Goal: Navigation & Orientation: Understand site structure

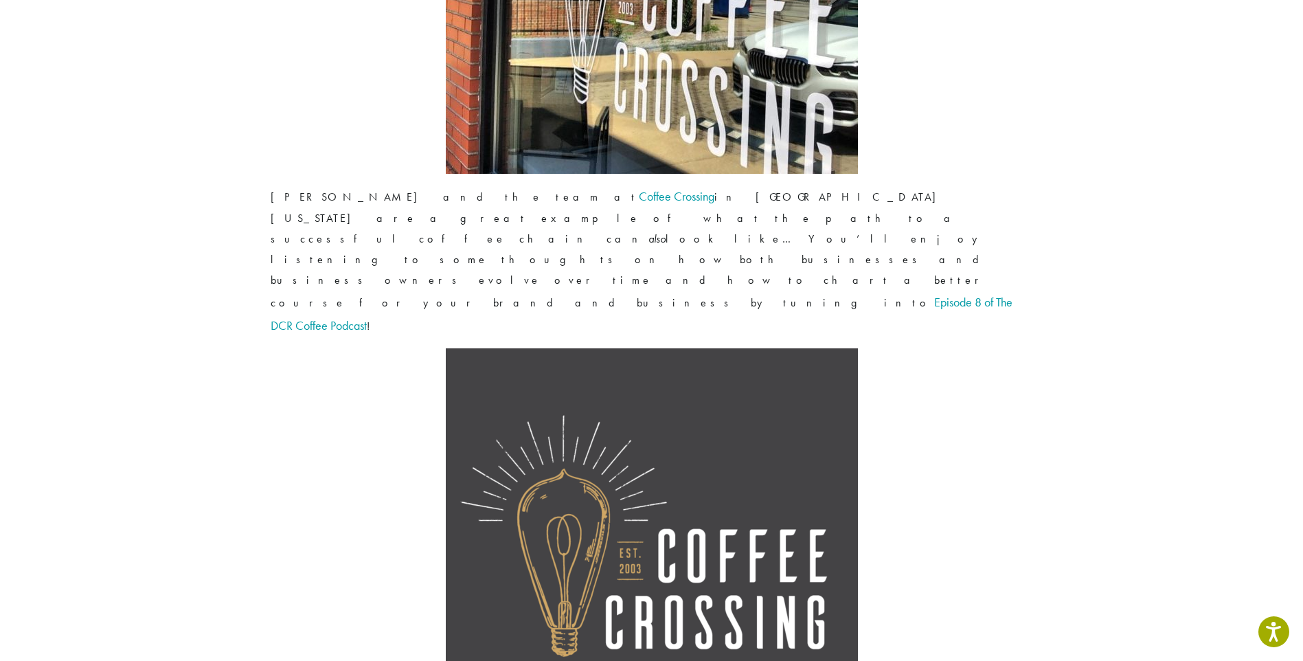
scroll to position [2751, 0]
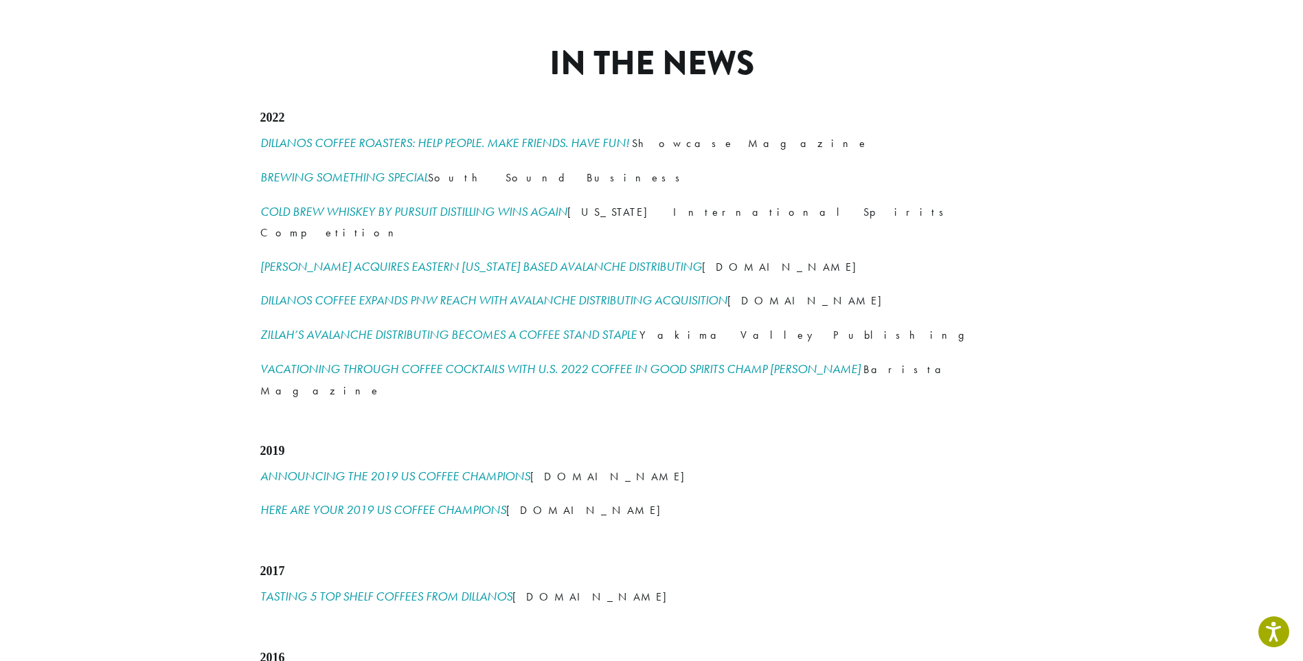
scroll to position [1789, 0]
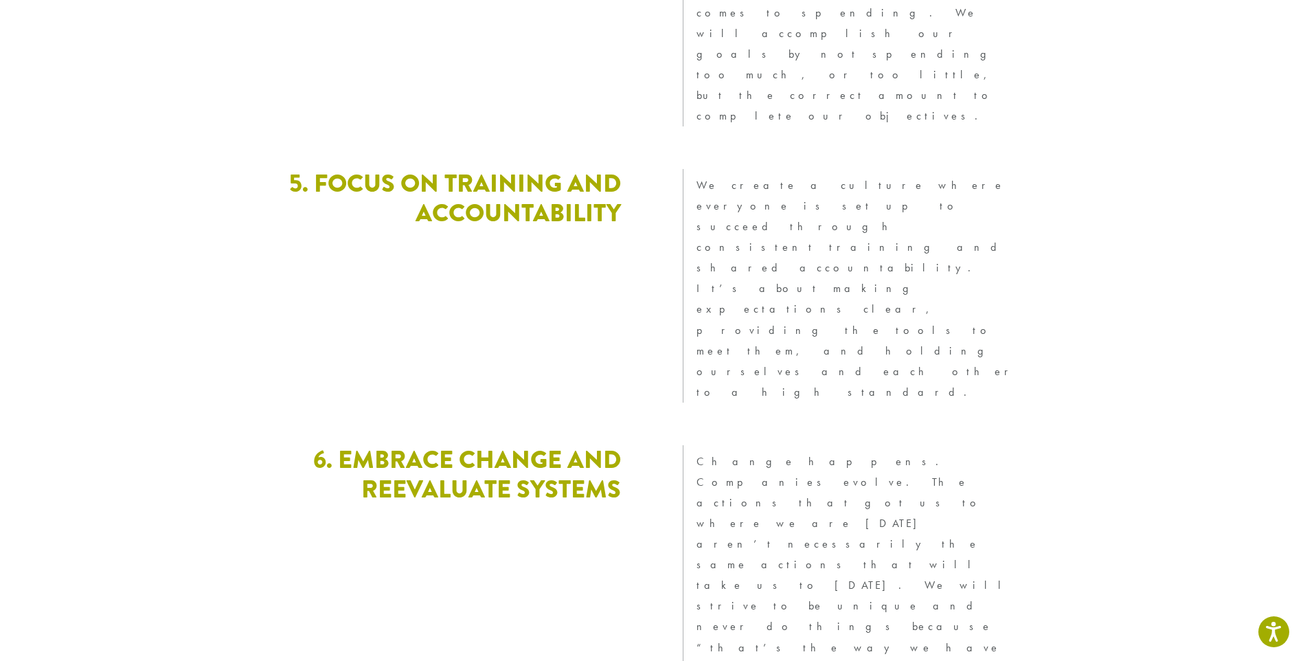
scroll to position [3699, 0]
